Goal: Transaction & Acquisition: Purchase product/service

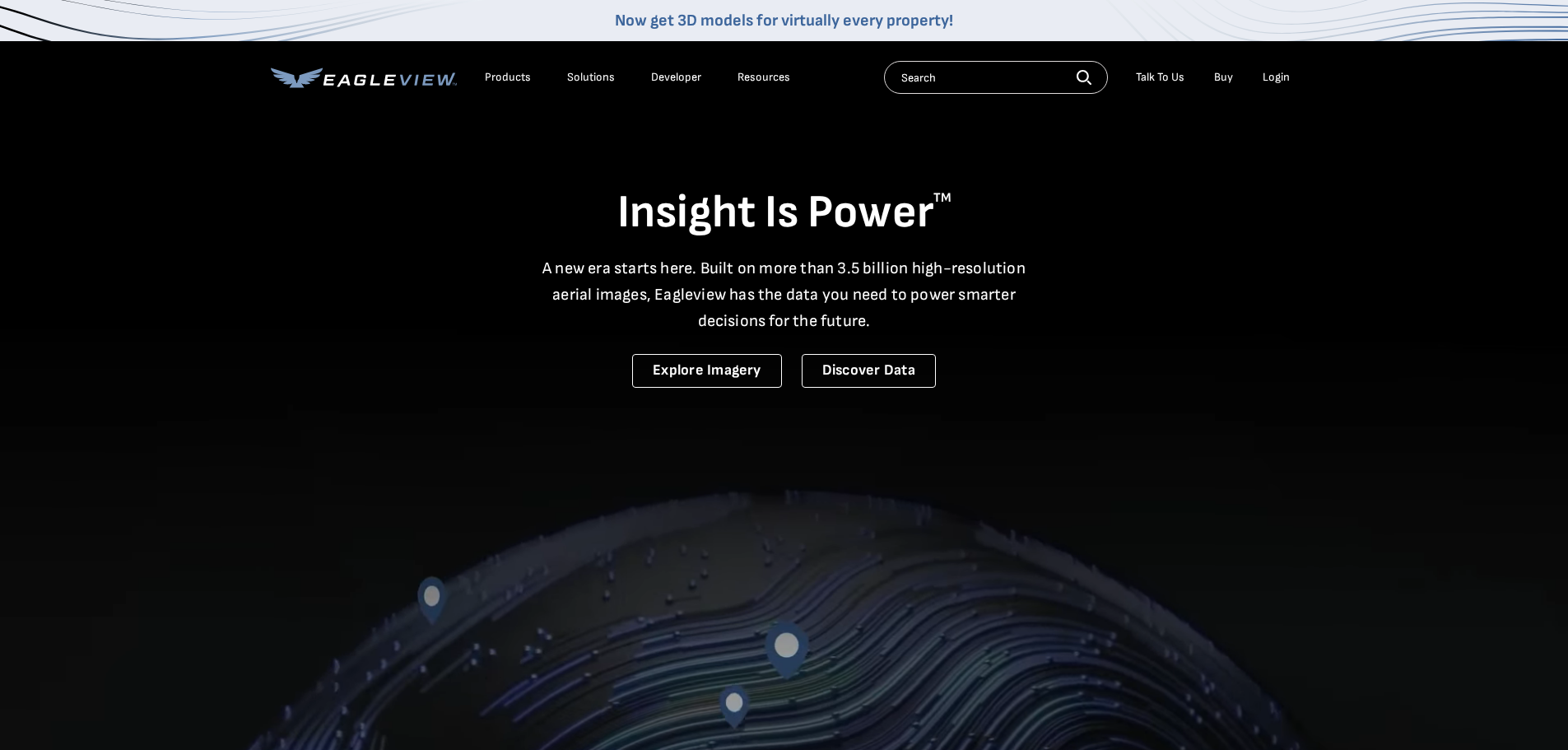
click at [1268, 76] on div "Login" at bounding box center [1277, 78] width 27 height 15
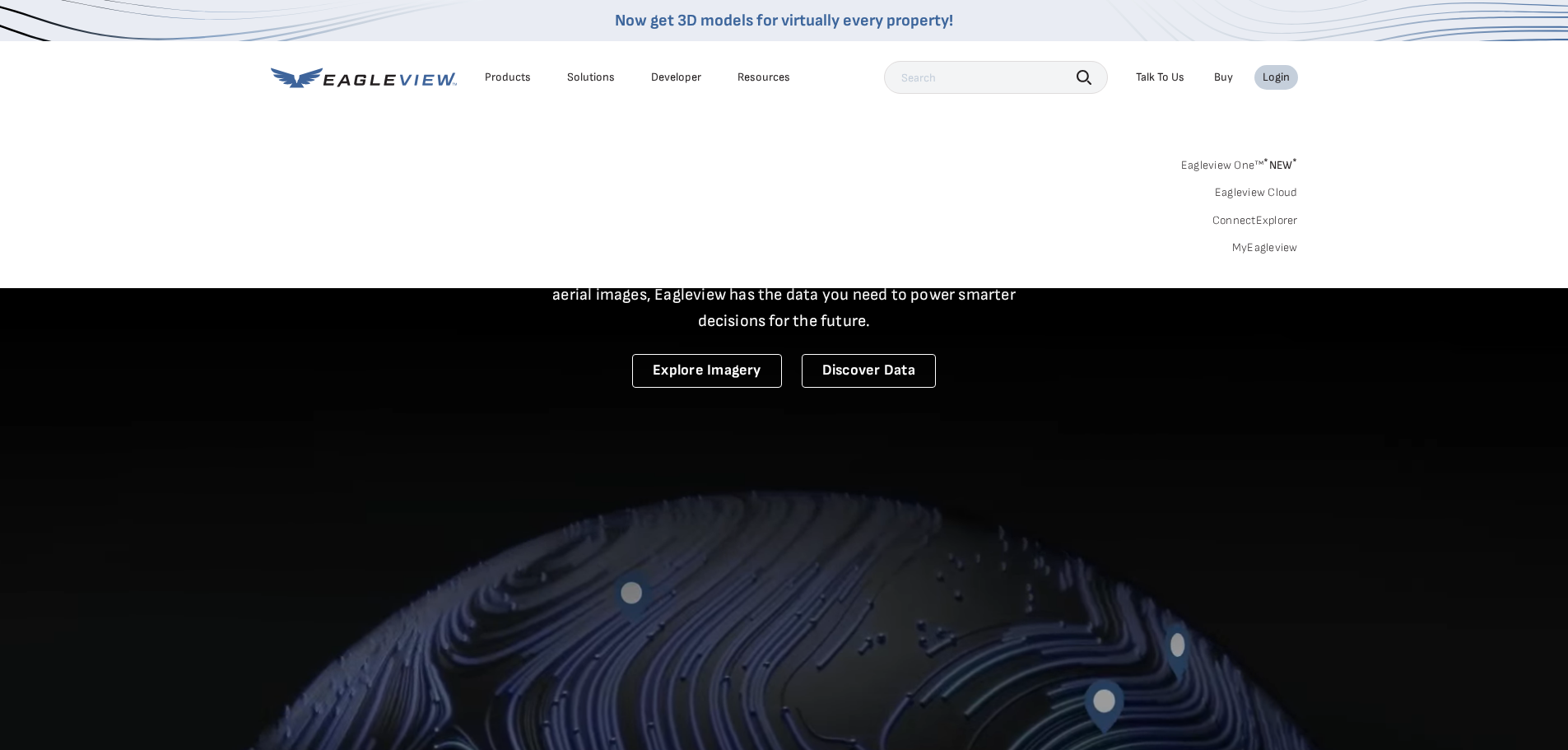
click at [1270, 247] on link "MyEagleview" at bounding box center [1266, 248] width 66 height 15
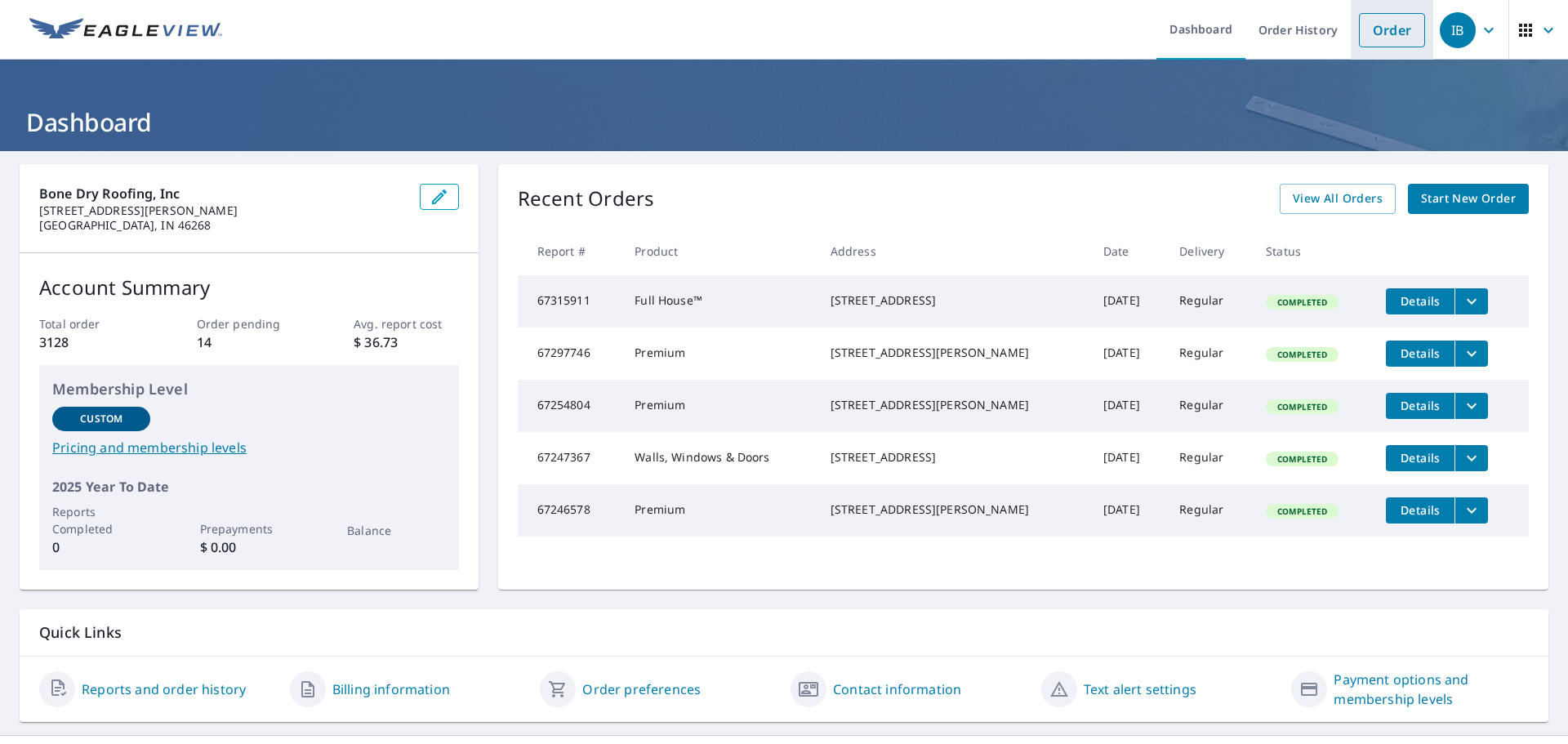
drag, startPoint x: 1355, startPoint y: 27, endPoint x: 1353, endPoint y: 36, distance: 9.2
click at [1359, 27] on link "Order" at bounding box center [1392, 30] width 66 height 34
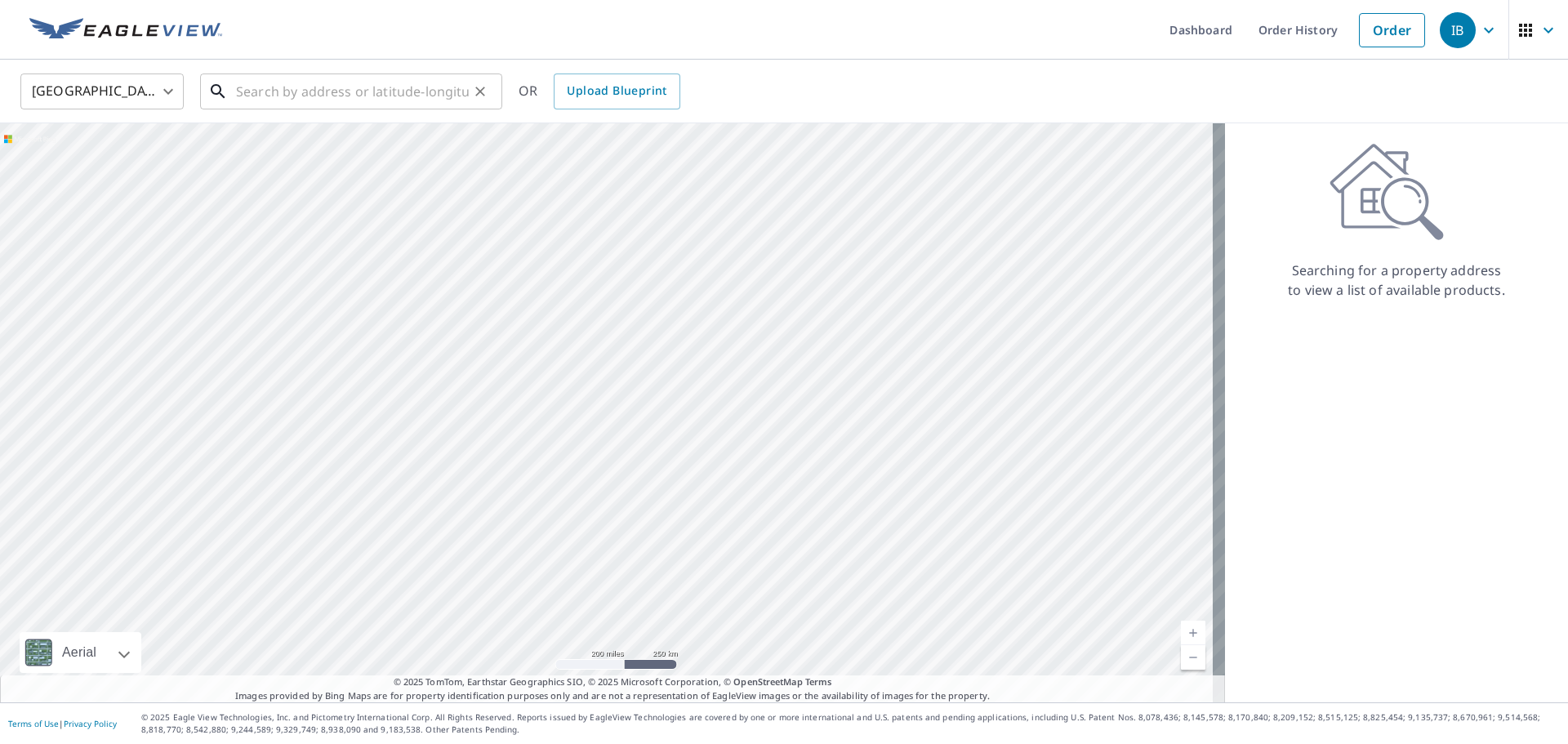
click at [356, 95] on input "text" at bounding box center [353, 91] width 233 height 46
click at [367, 93] on input "text" at bounding box center [353, 91] width 233 height 46
click at [374, 88] on input "text" at bounding box center [353, 91] width 233 height 46
click at [309, 96] on input "text" at bounding box center [353, 91] width 233 height 46
paste input "[STREET_ADDRESS]"
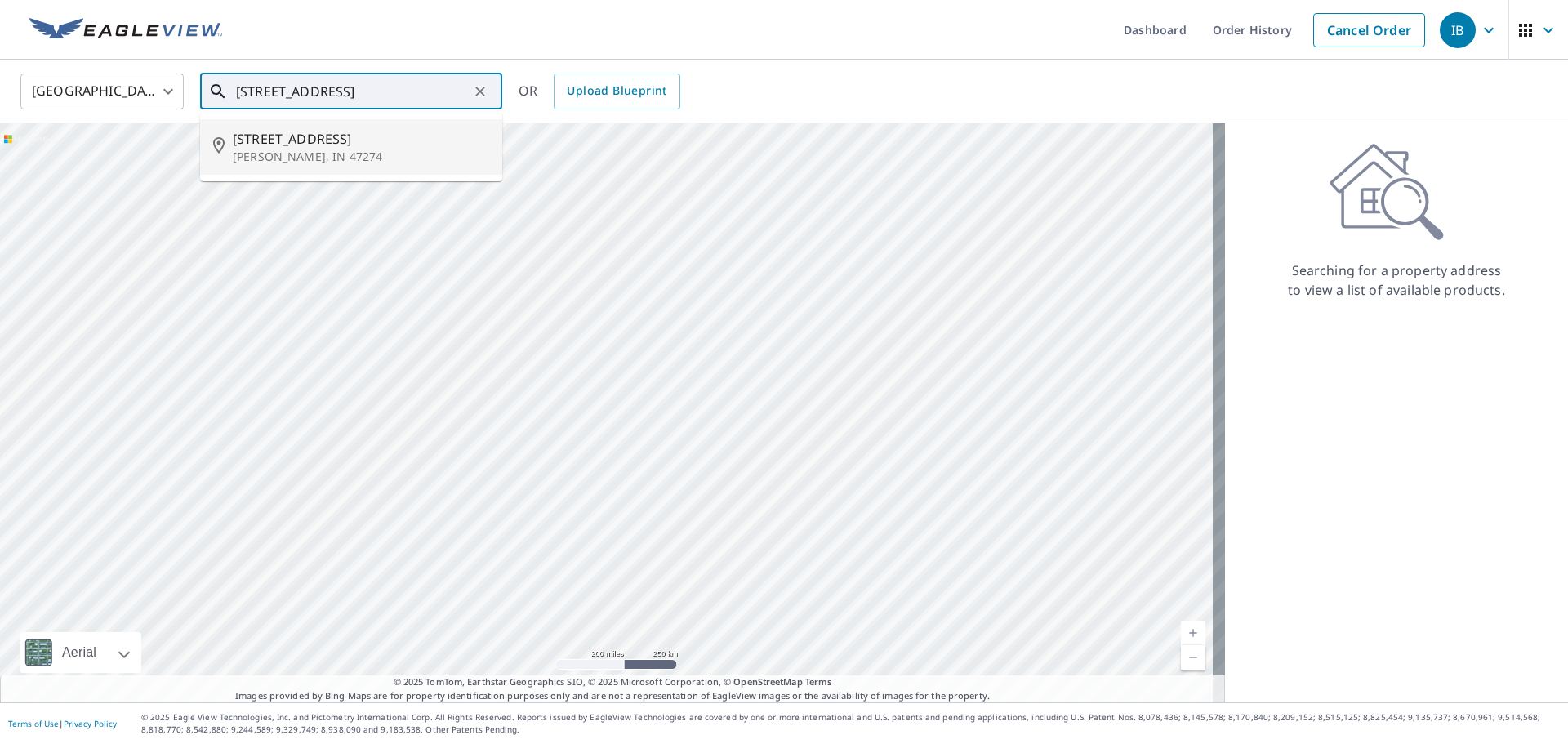
click at [372, 148] on p "[PERSON_NAME], IN 47274" at bounding box center [361, 156] width 256 height 16
type input "[STREET_ADDRESS][PERSON_NAME]"
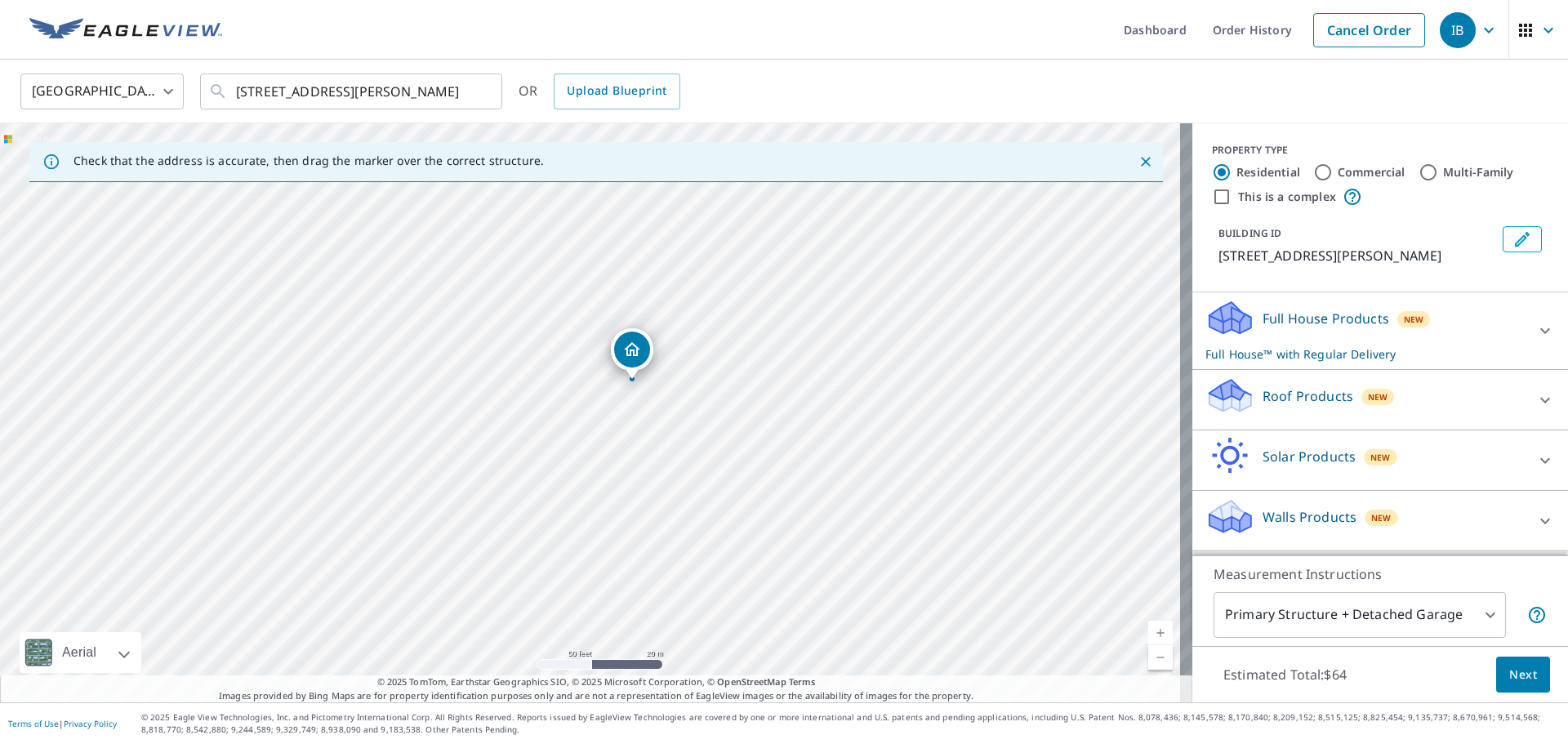
drag, startPoint x: 574, startPoint y: 447, endPoint x: 616, endPoint y: 416, distance: 52.2
click at [616, 416] on div "[STREET_ADDRESS][PERSON_NAME]" at bounding box center [596, 412] width 1193 height 579
drag, startPoint x: 467, startPoint y: 402, endPoint x: 622, endPoint y: 390, distance: 155.5
click at [622, 390] on div "[STREET_ADDRESS][PERSON_NAME]" at bounding box center [596, 412] width 1193 height 579
click at [1535, 392] on icon at bounding box center [1545, 400] width 19 height 19
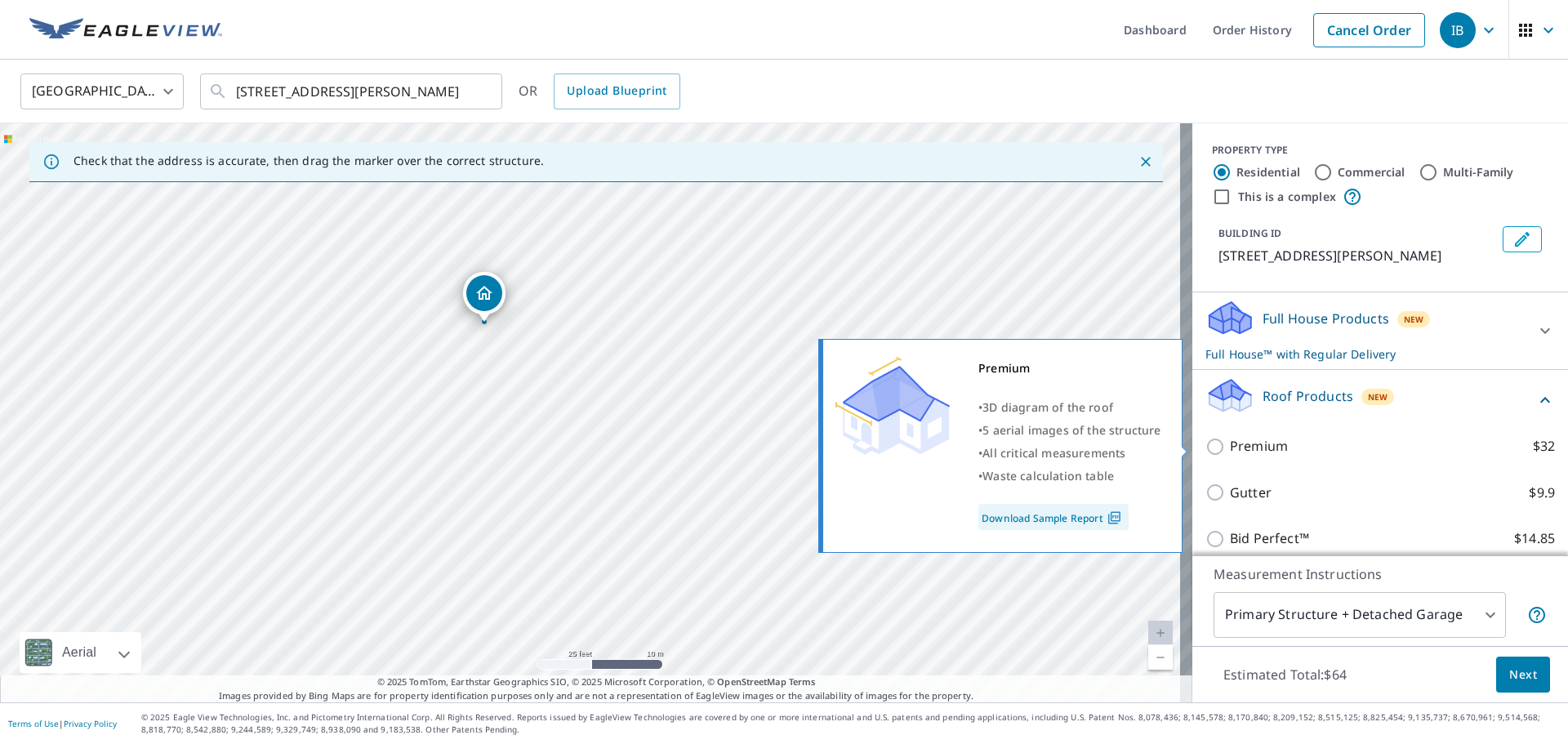
click at [1205, 441] on input "Premium $32" at bounding box center [1217, 446] width 24 height 19
checkbox input "true"
checkbox input "false"
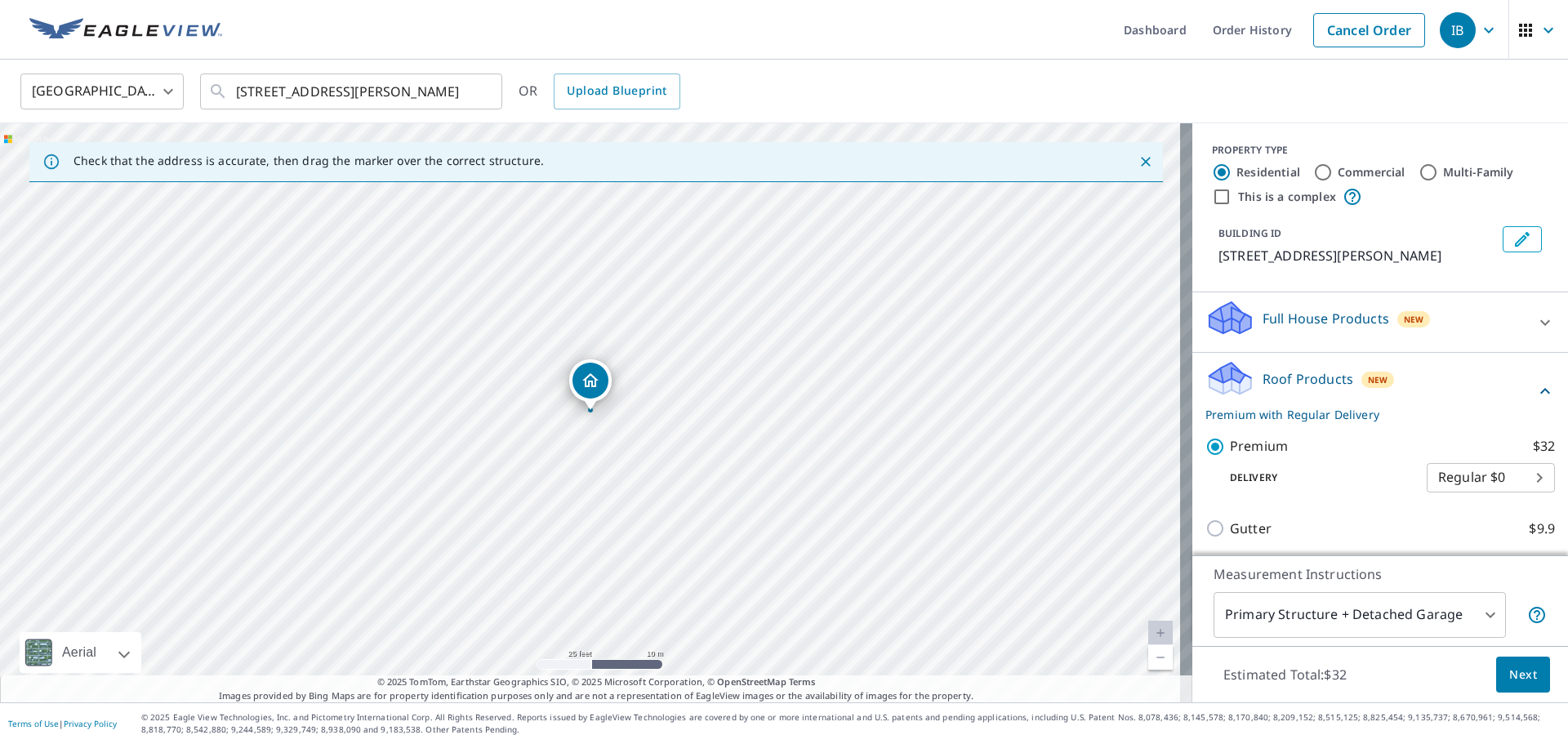
click at [1525, 314] on div at bounding box center [1545, 323] width 39 height 39
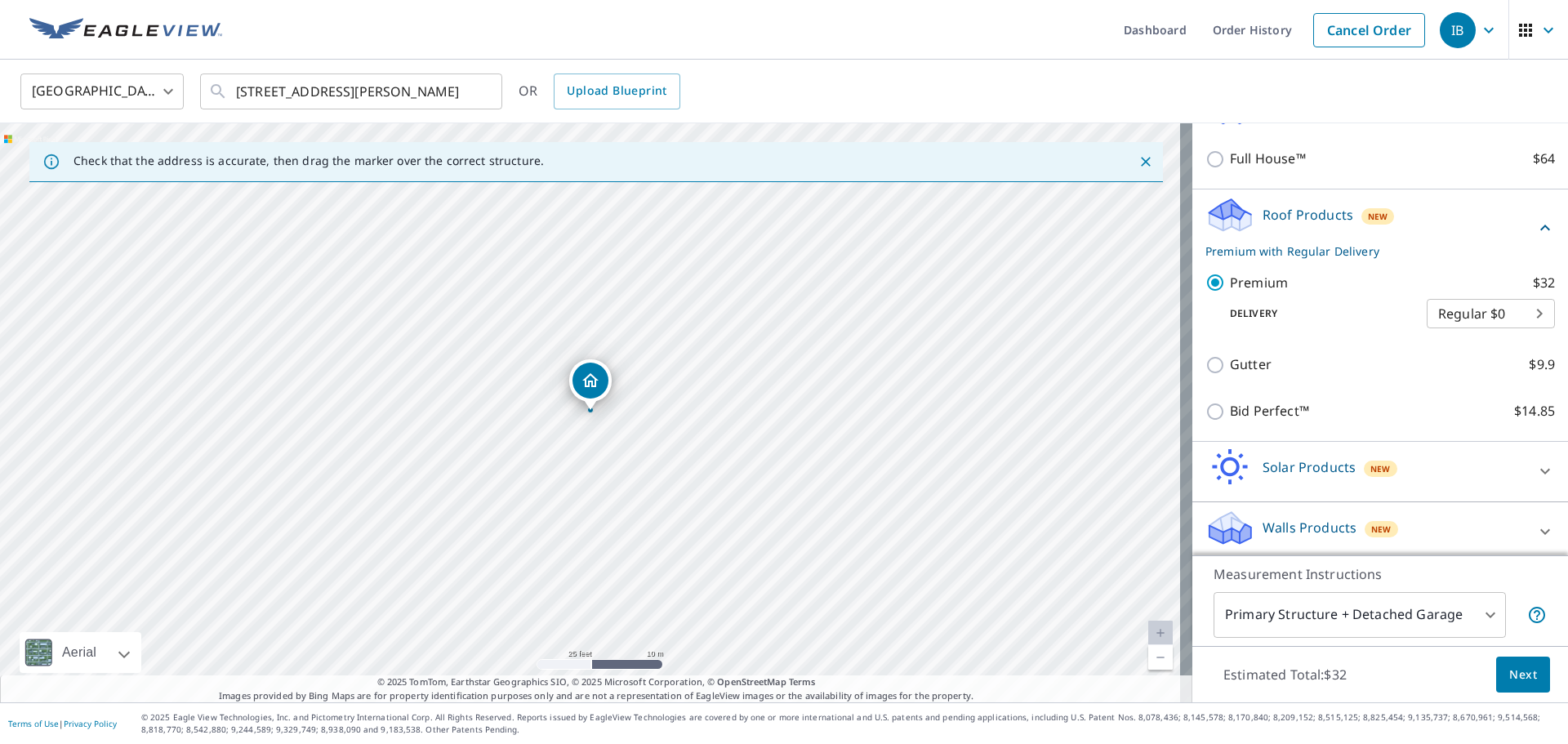
scroll to position [217, 0]
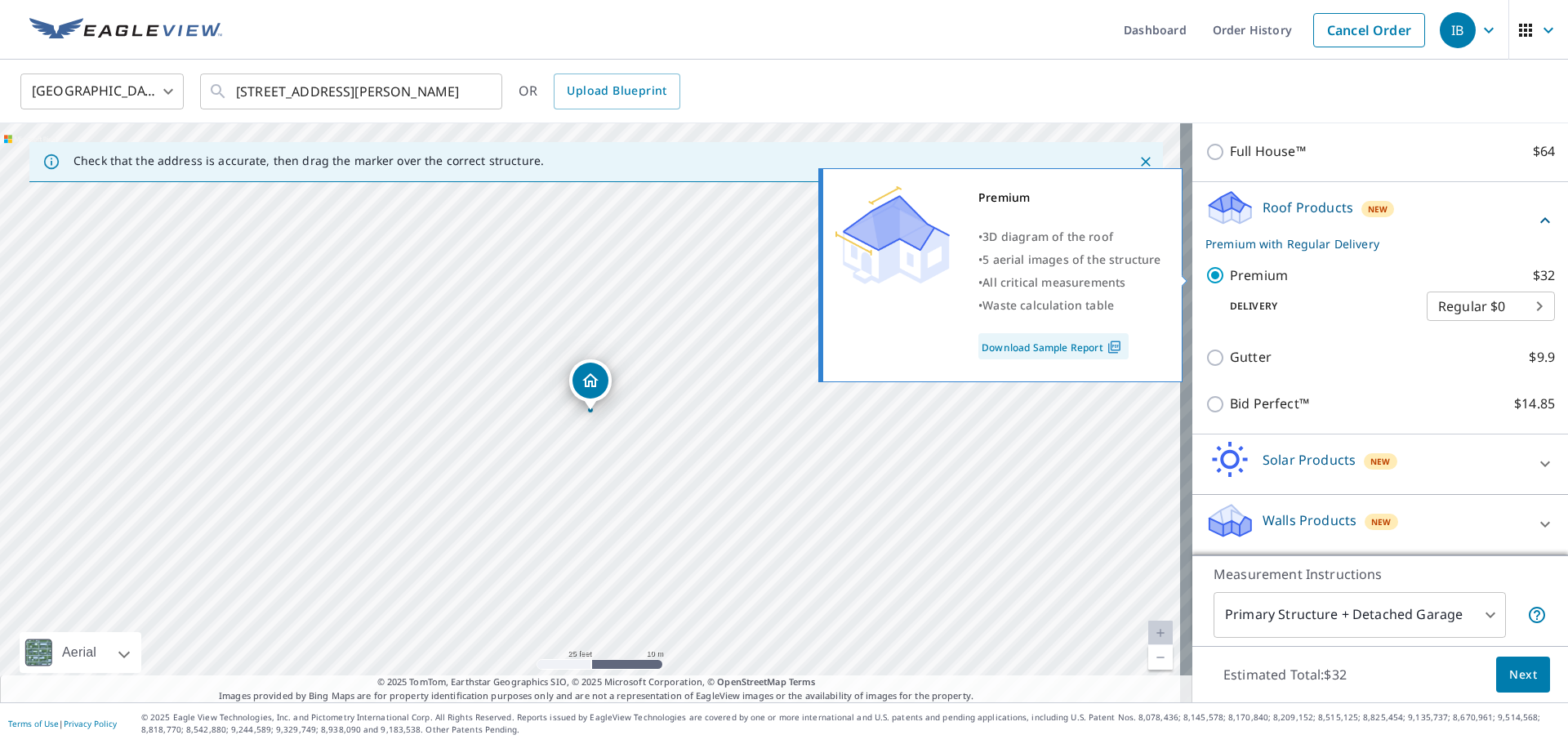
click at [1206, 272] on input "Premium $32" at bounding box center [1217, 275] width 24 height 19
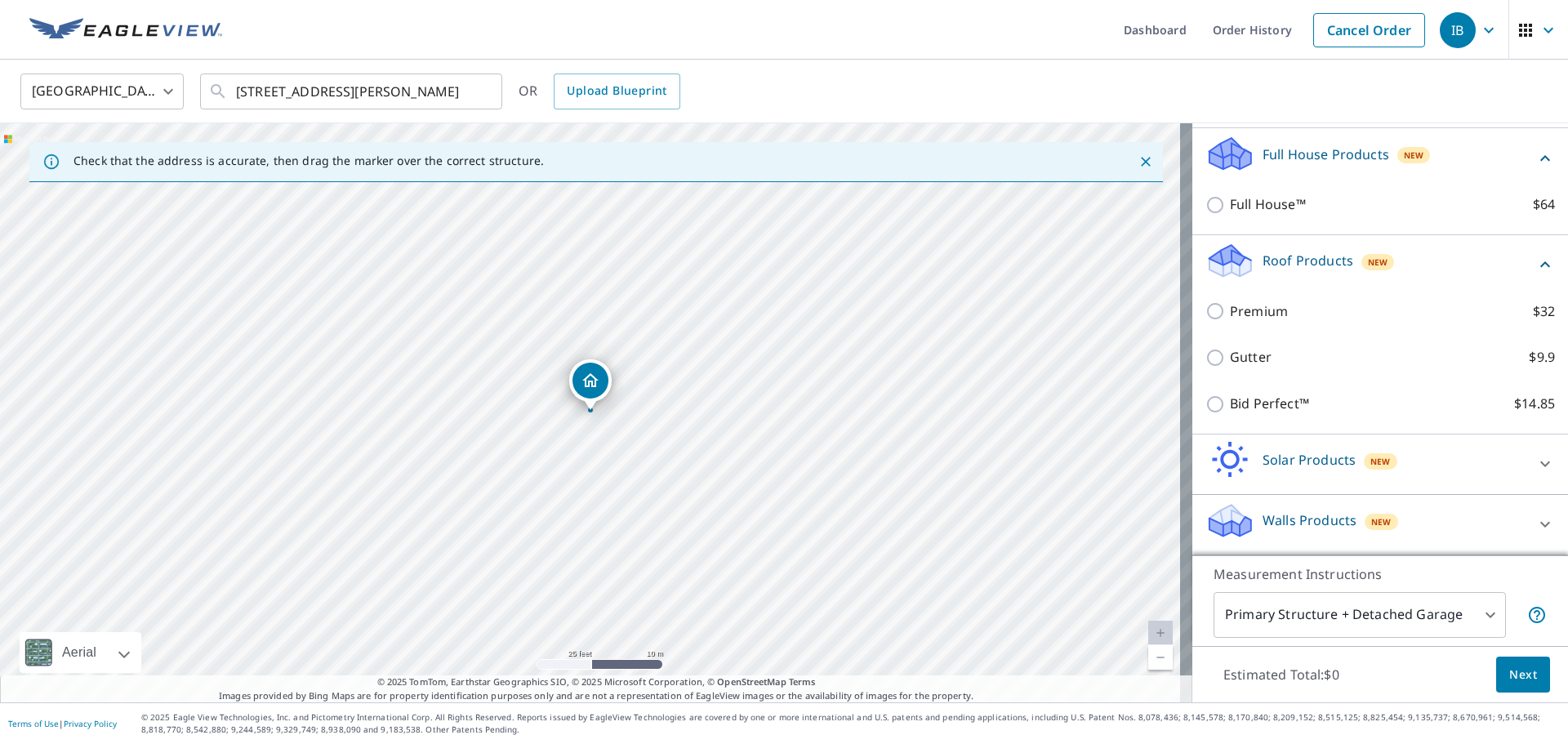
scroll to position [164, 0]
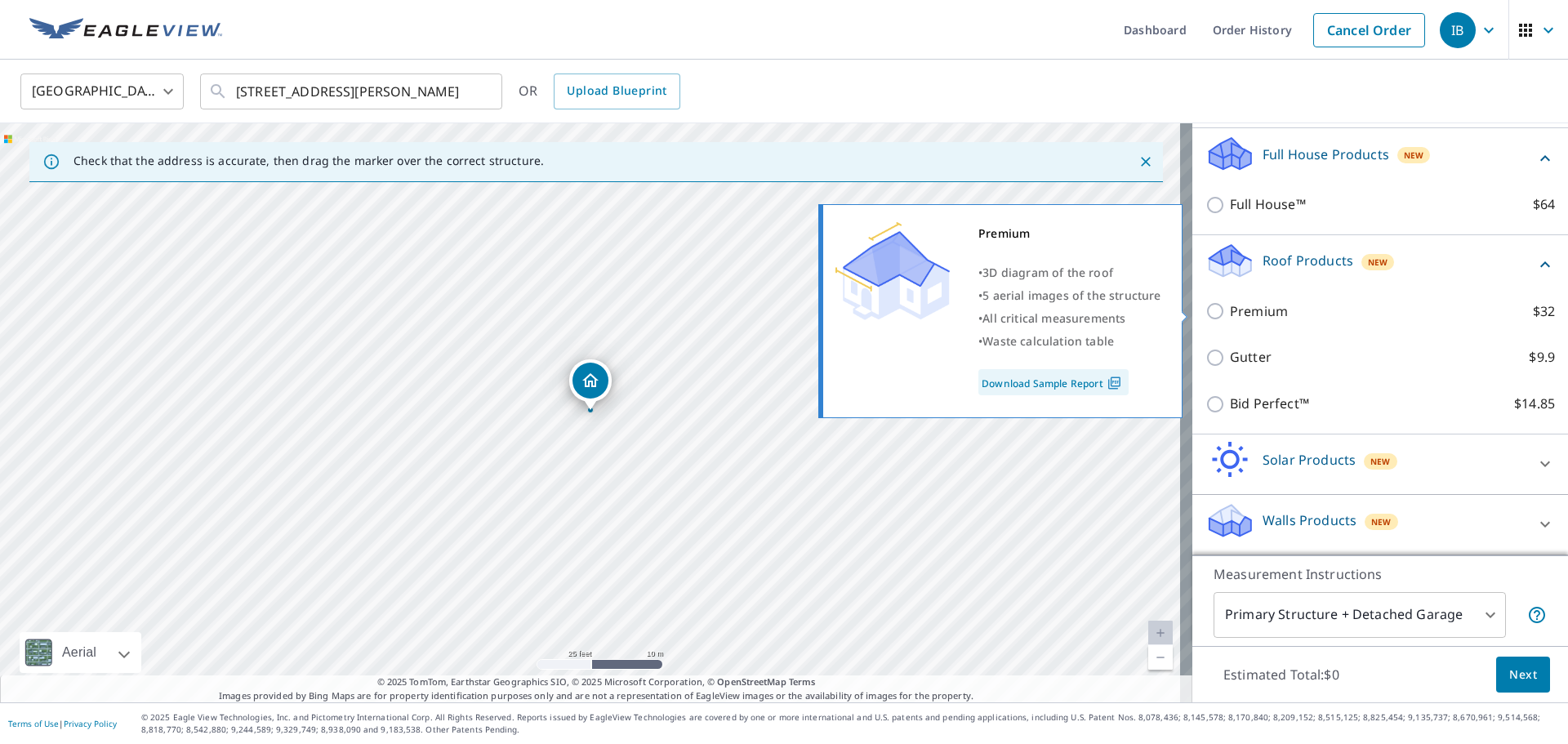
click at [1205, 312] on input "Premium $32" at bounding box center [1217, 311] width 24 height 19
checkbox input "true"
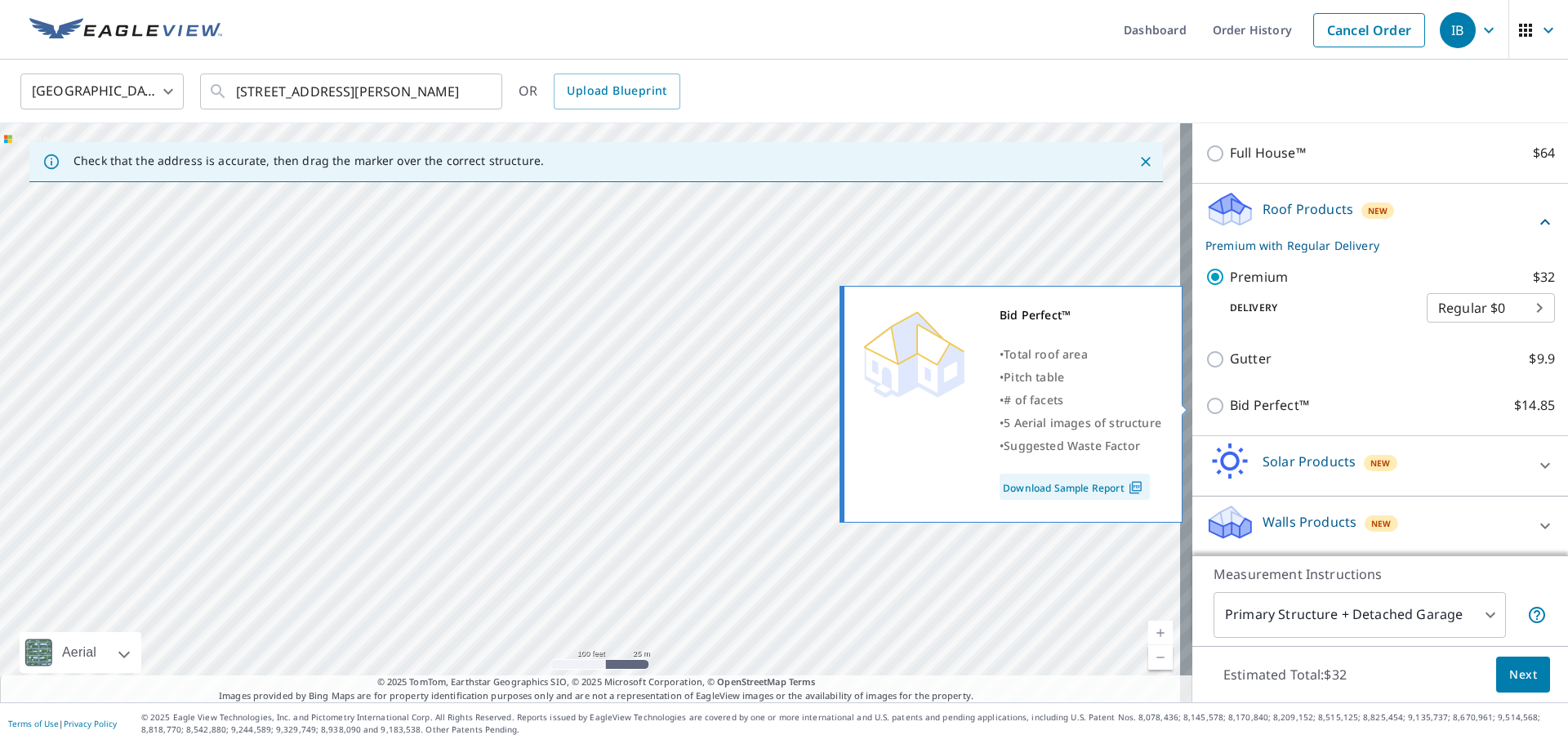
scroll to position [217, 0]
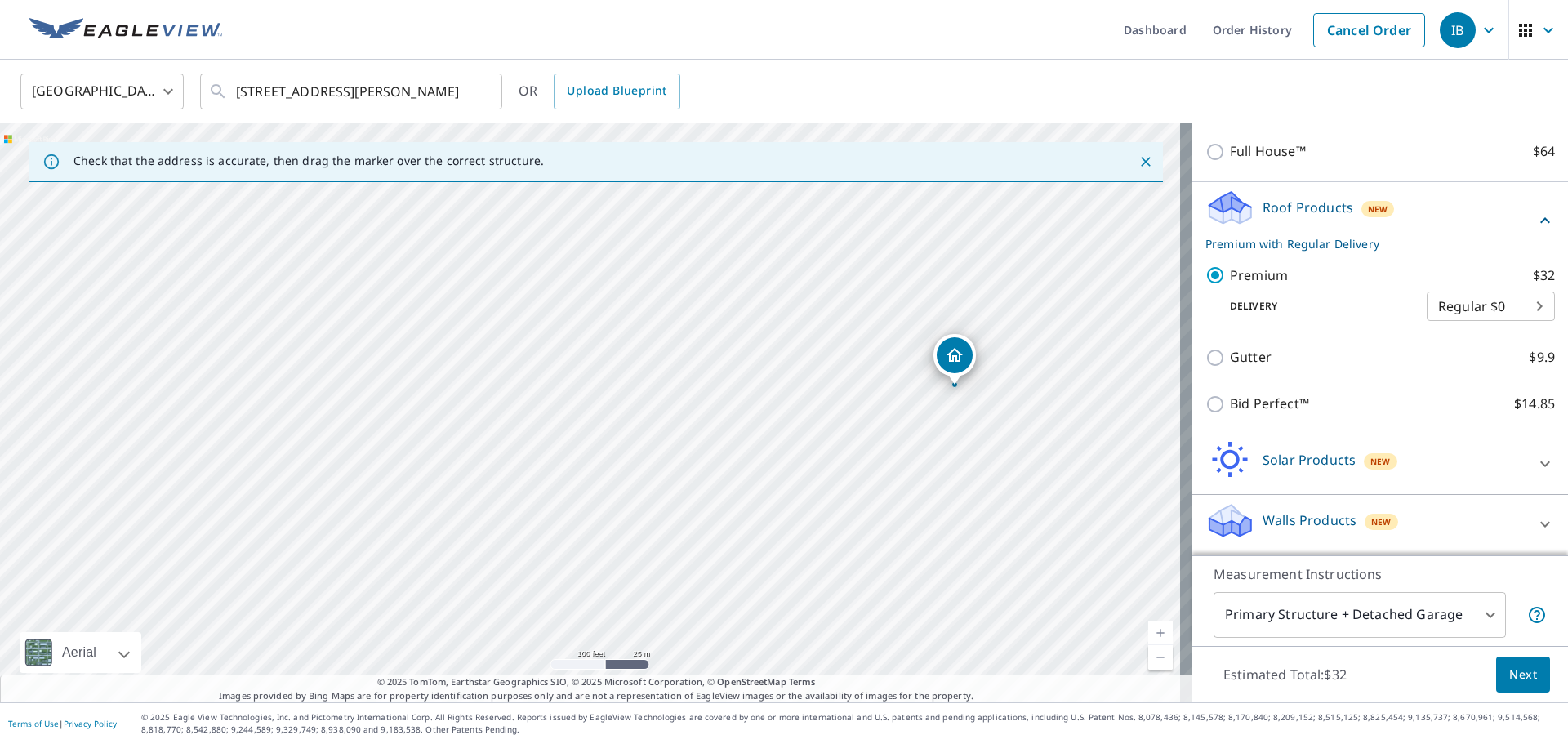
click at [1517, 664] on span "Next" at bounding box center [1523, 674] width 28 height 20
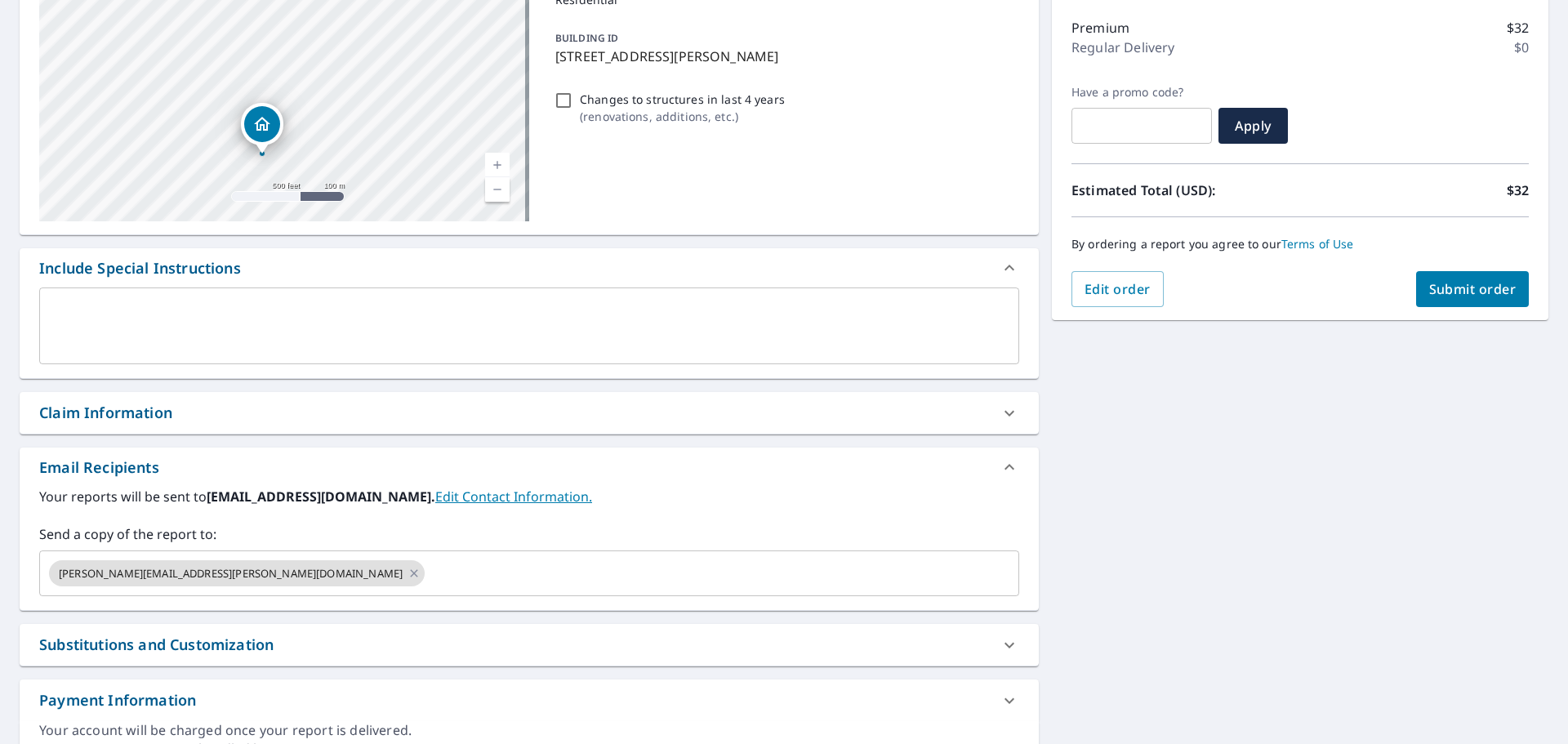
scroll to position [284, 0]
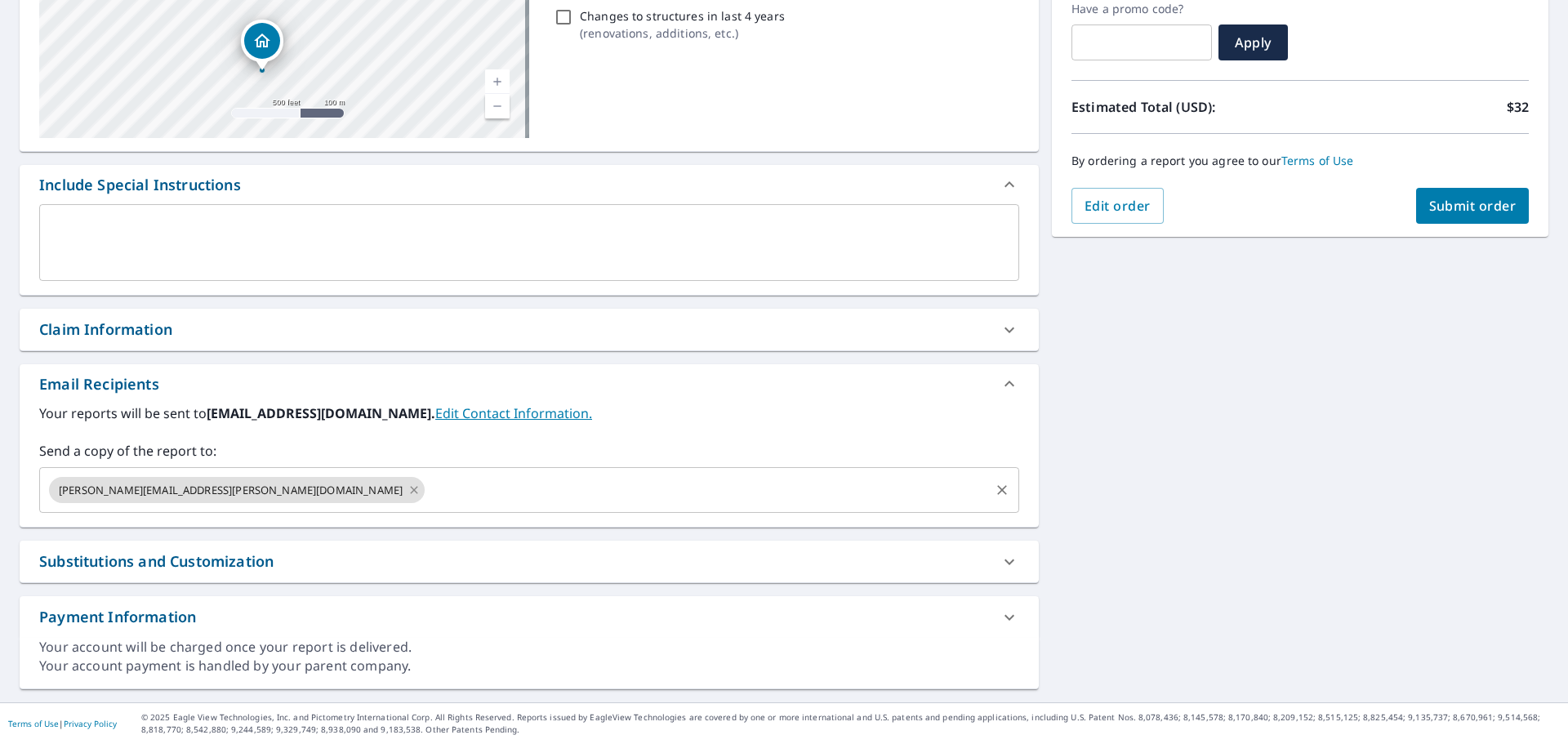
click at [410, 492] on icon at bounding box center [413, 489] width 8 height 8
checkbox input "true"
click at [197, 494] on input "text" at bounding box center [517, 489] width 941 height 31
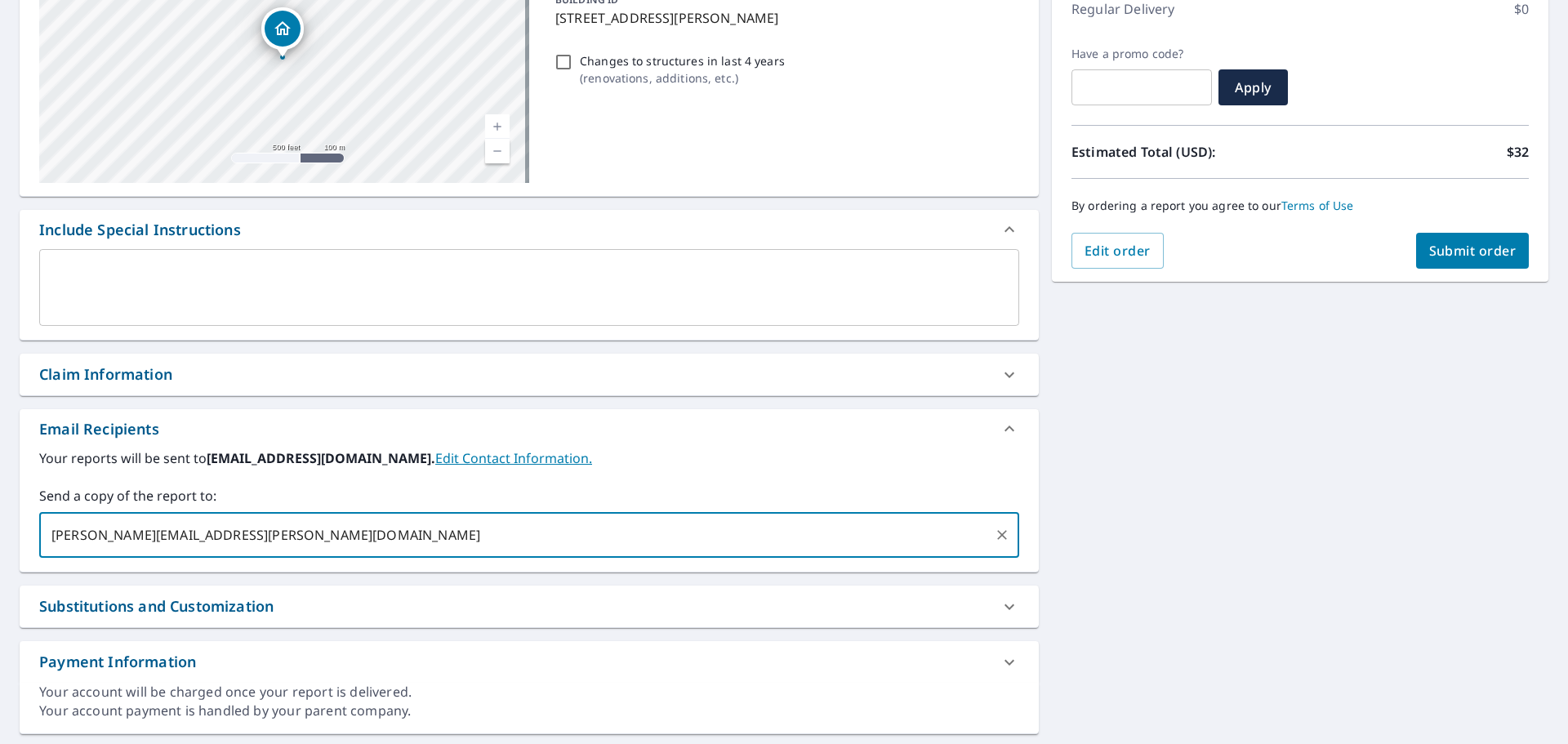
scroll to position [203, 0]
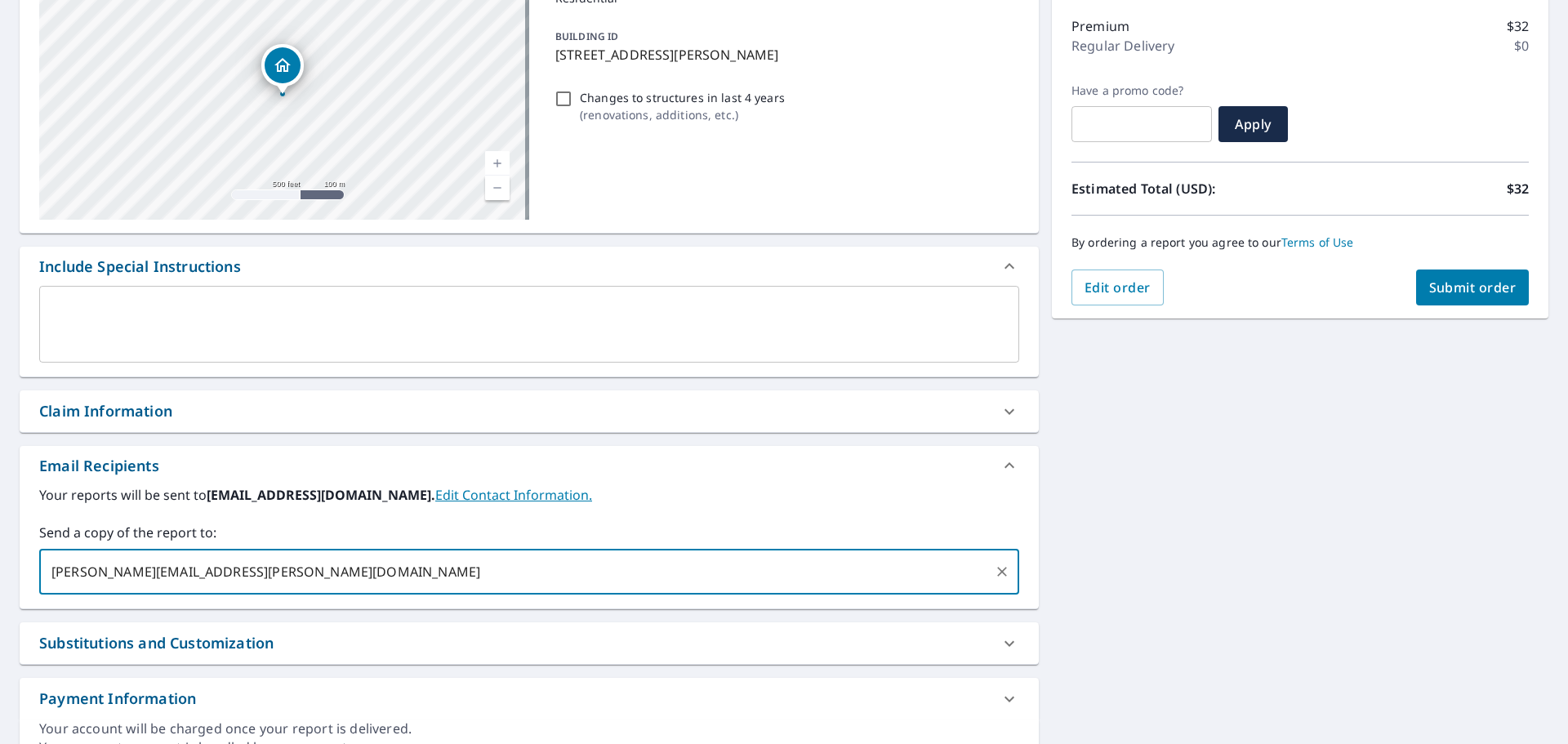
type input "[PERSON_NAME][EMAIL_ADDRESS][PERSON_NAME][DOMAIN_NAME]"
click at [1436, 276] on button "Submit order" at bounding box center [1472, 287] width 113 height 36
checkbox input "true"
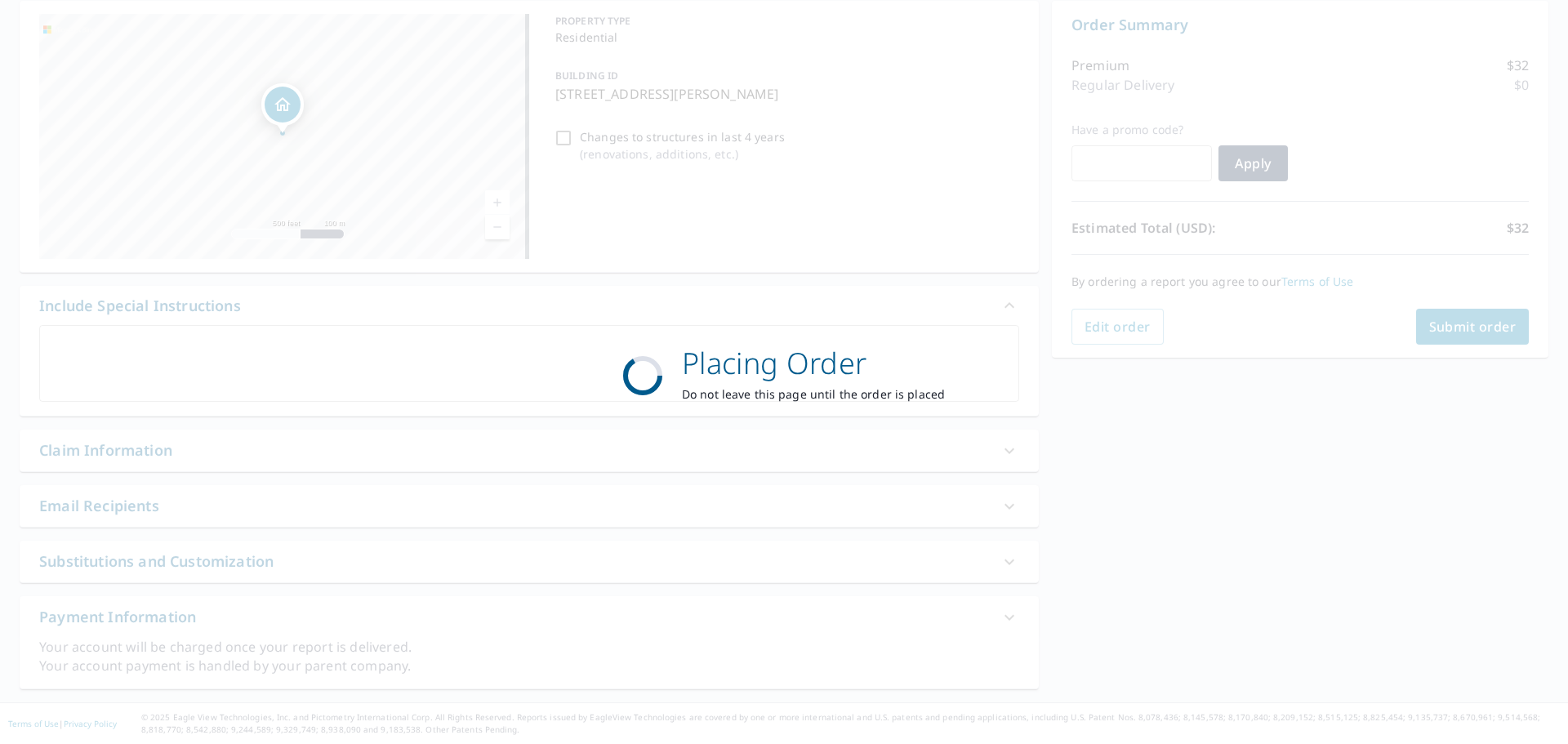
scroll to position [163, 0]
